Goal: Information Seeking & Learning: Learn about a topic

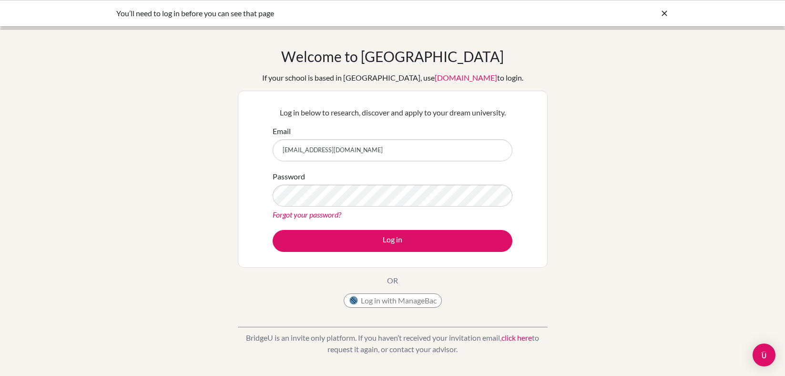
click at [469, 236] on button "Log in" at bounding box center [393, 241] width 240 height 22
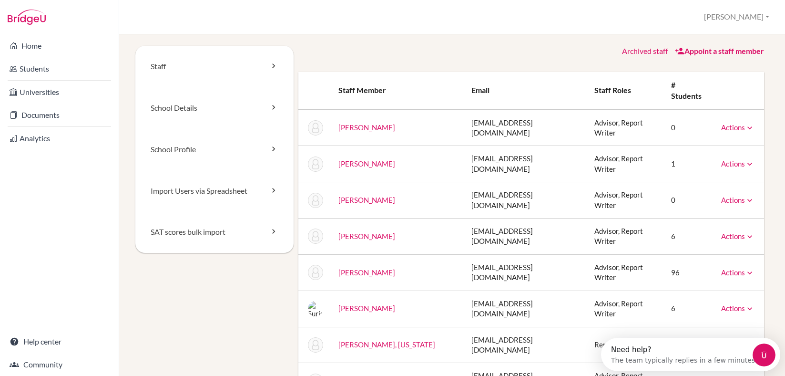
click at [690, 51] on link "Appoint a staff member" at bounding box center [719, 50] width 89 height 9
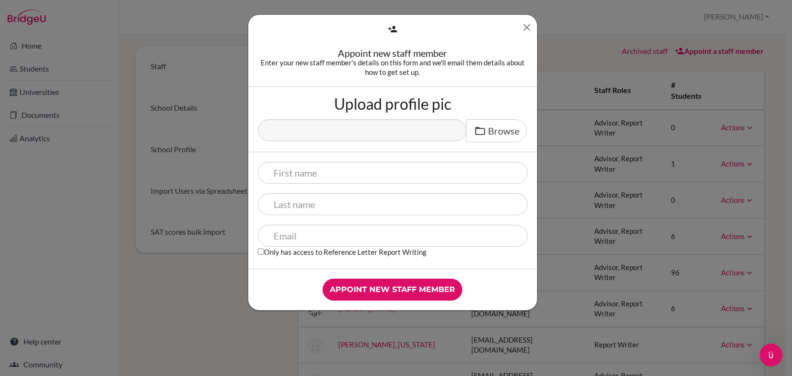
click at [526, 30] on icon "Close" at bounding box center [527, 27] width 12 height 12
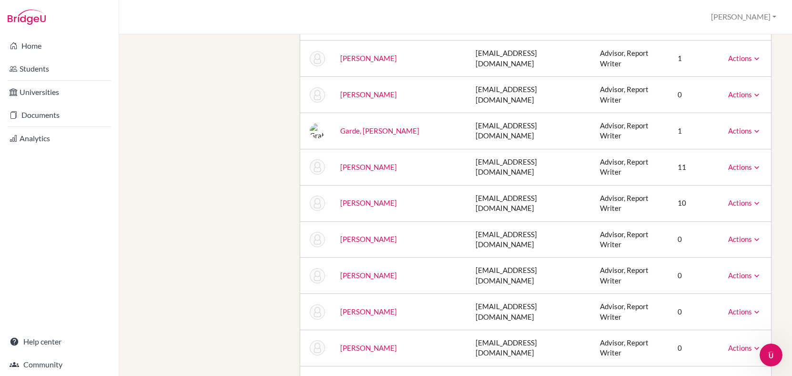
scroll to position [366, 0]
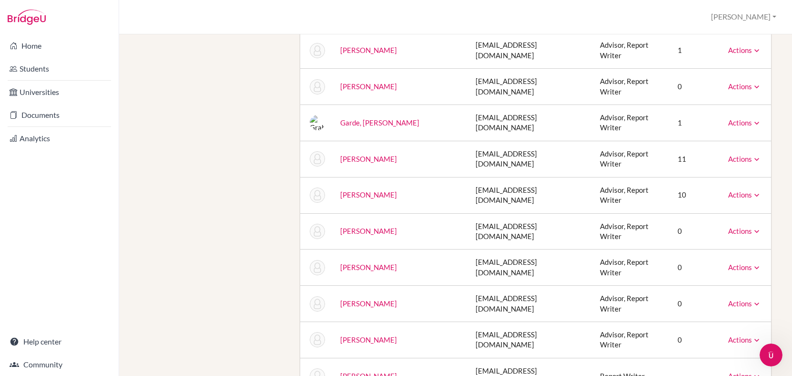
click at [733, 299] on link "Actions" at bounding box center [744, 303] width 33 height 9
click at [721, 285] on td "Actions Message Reset Password Archive" at bounding box center [746, 303] width 51 height 36
click at [376, 299] on link "Moore, Bridget" at bounding box center [368, 303] width 57 height 9
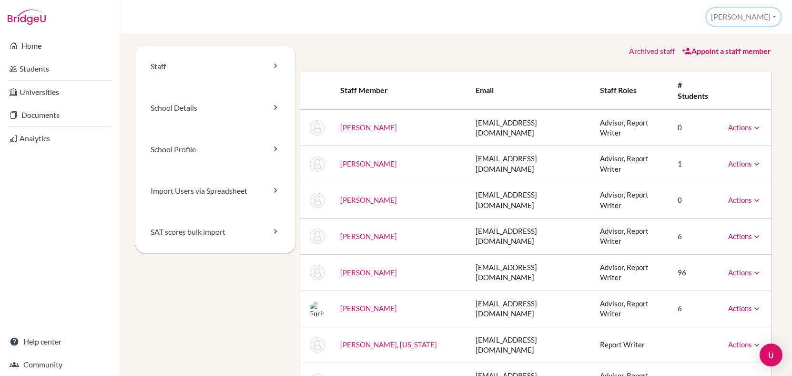
click at [759, 16] on button "[PERSON_NAME]" at bounding box center [744, 17] width 74 height 18
click at [746, 35] on link "Profile" at bounding box center [742, 38] width 75 height 15
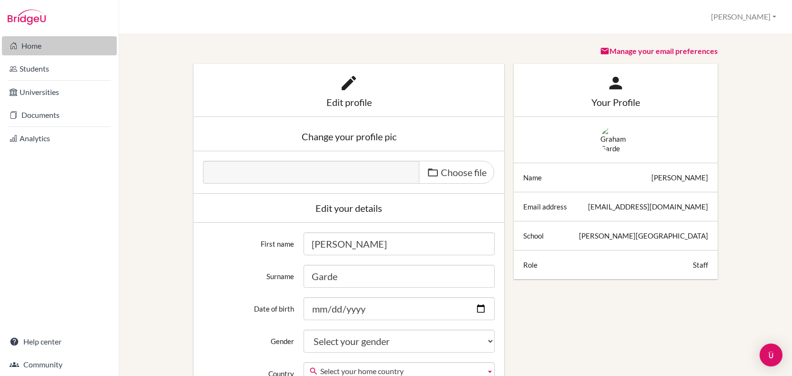
click at [39, 43] on link "Home" at bounding box center [59, 45] width 115 height 19
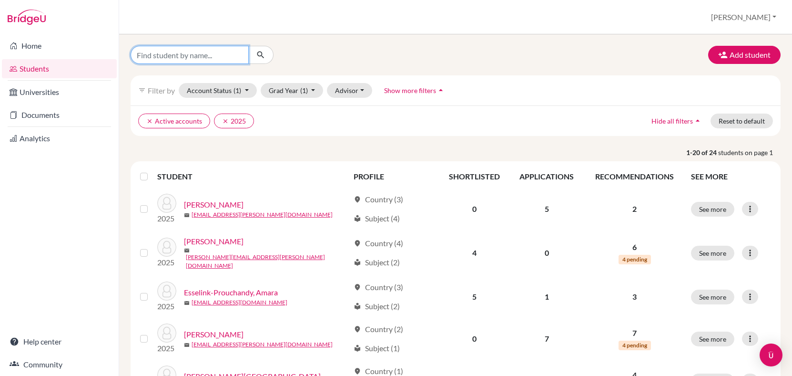
click at [214, 57] on input "Find student by name..." at bounding box center [190, 55] width 118 height 18
type input "elina"
click button "submit" at bounding box center [260, 55] width 25 height 18
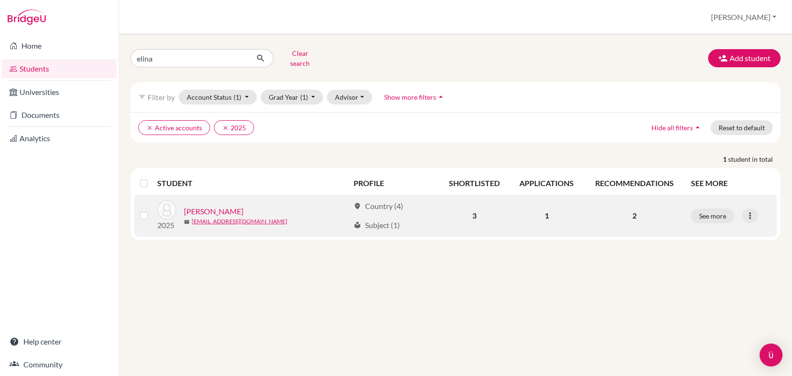
click at [214, 205] on link "[PERSON_NAME]" at bounding box center [214, 210] width 60 height 11
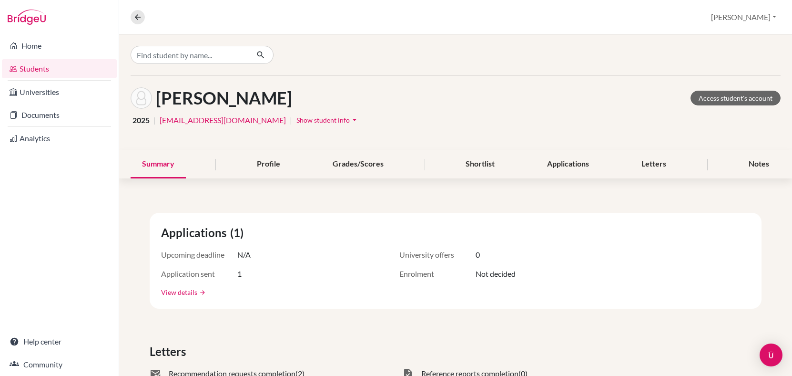
click at [193, 292] on link "View details" at bounding box center [179, 292] width 36 height 10
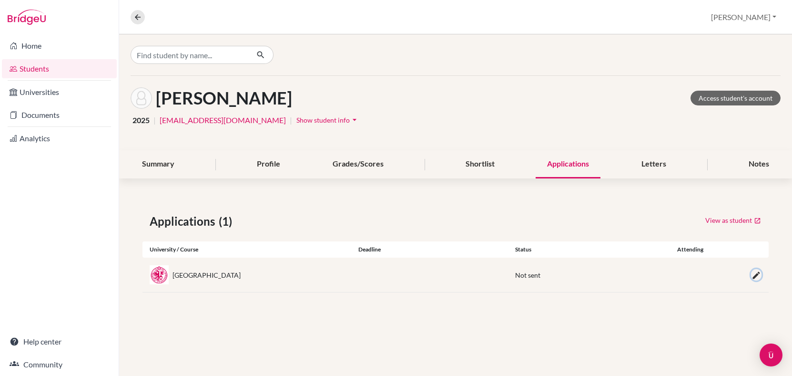
click at [759, 275] on icon "button" at bounding box center [756, 275] width 10 height 10
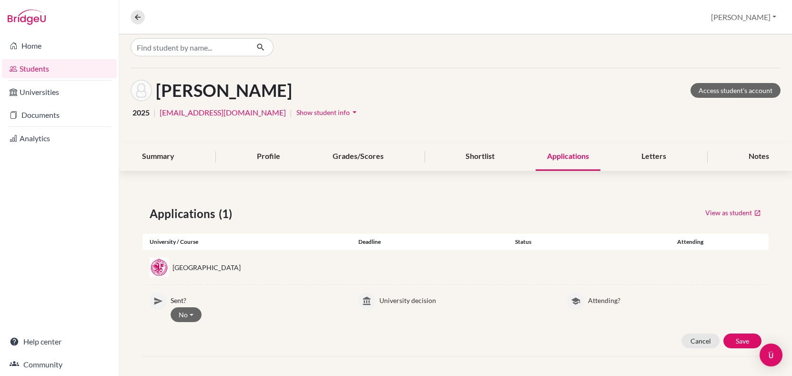
scroll to position [11, 0]
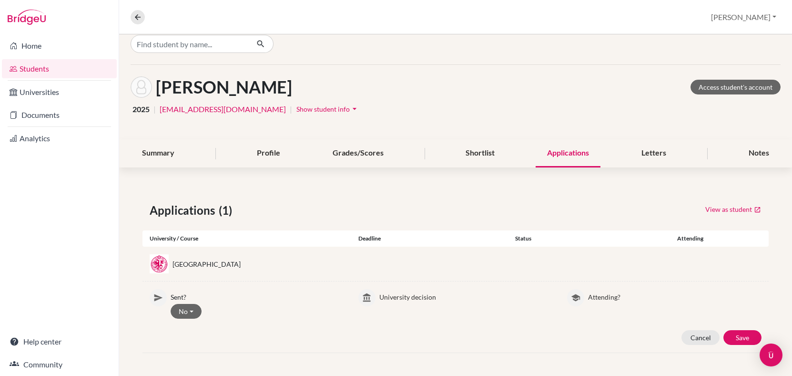
click at [205, 265] on div "[GEOGRAPHIC_DATA]" at bounding box center [207, 264] width 68 height 10
click at [363, 155] on div "Grades/Scores" at bounding box center [358, 153] width 74 height 28
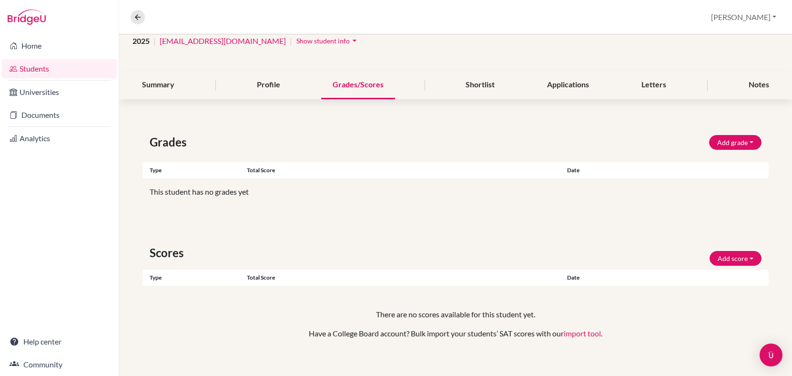
scroll to position [88, 0]
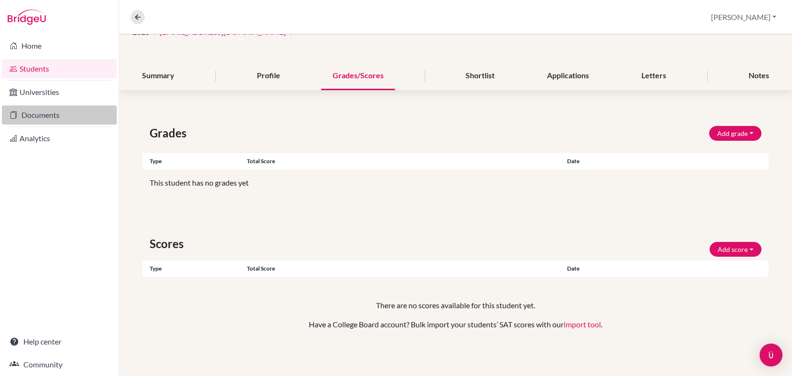
click at [61, 112] on link "Documents" at bounding box center [59, 114] width 115 height 19
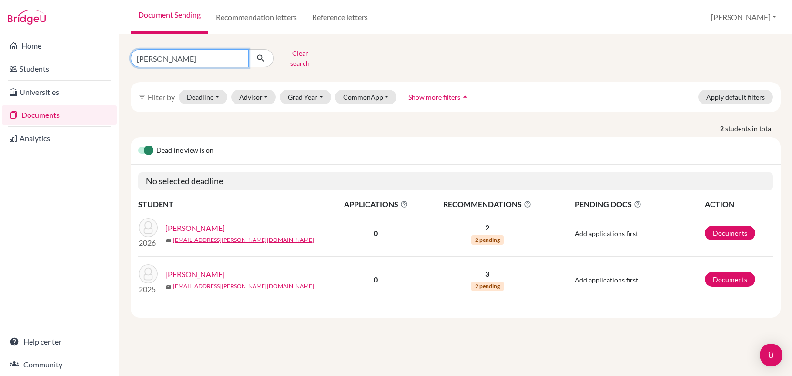
click at [221, 57] on input "fran" at bounding box center [190, 58] width 118 height 18
type input "f"
type input "elina"
click button "submit" at bounding box center [260, 58] width 25 height 18
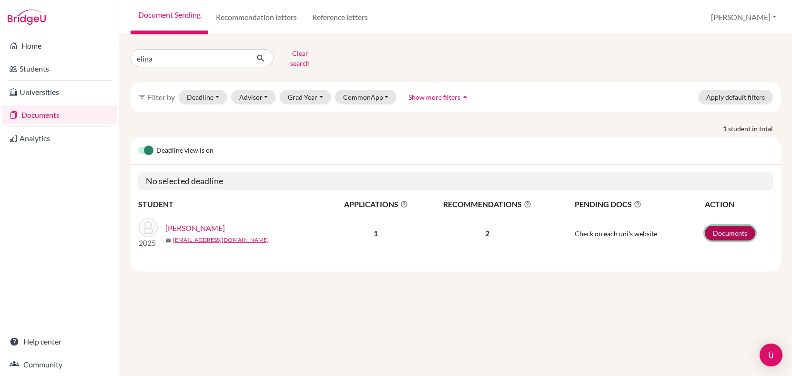
click at [735, 228] on link "Documents" at bounding box center [730, 232] width 51 height 15
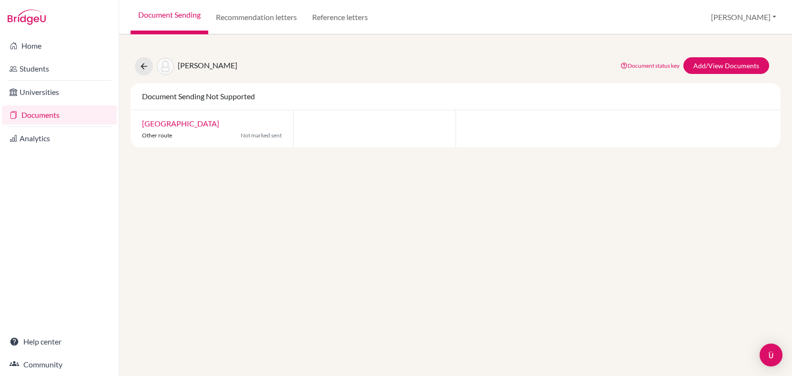
click at [198, 124] on link "[GEOGRAPHIC_DATA]" at bounding box center [180, 123] width 77 height 9
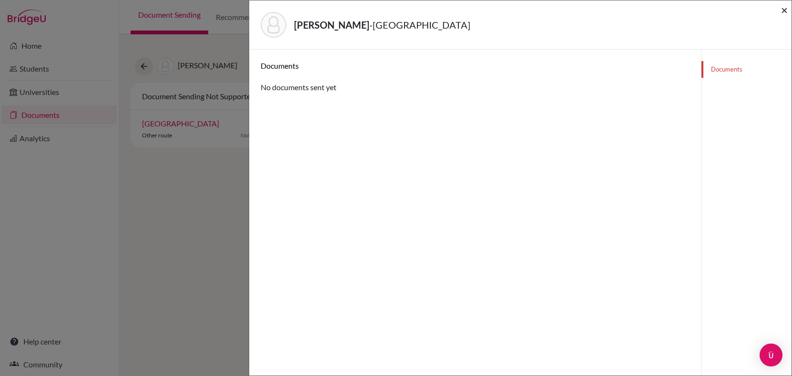
click at [785, 10] on span "×" at bounding box center [784, 10] width 7 height 14
